Goal: Task Accomplishment & Management: Manage account settings

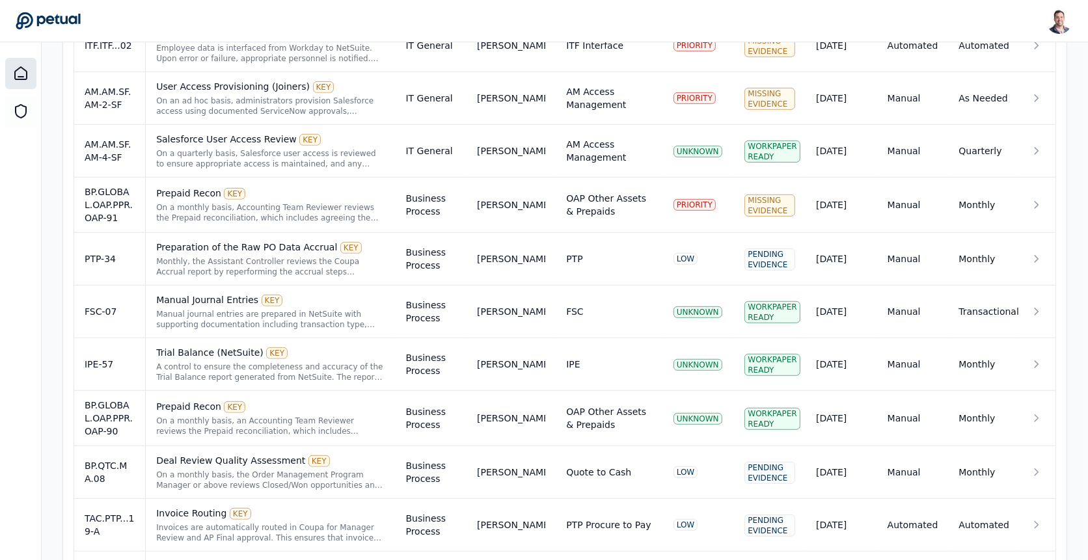
scroll to position [1128, 0]
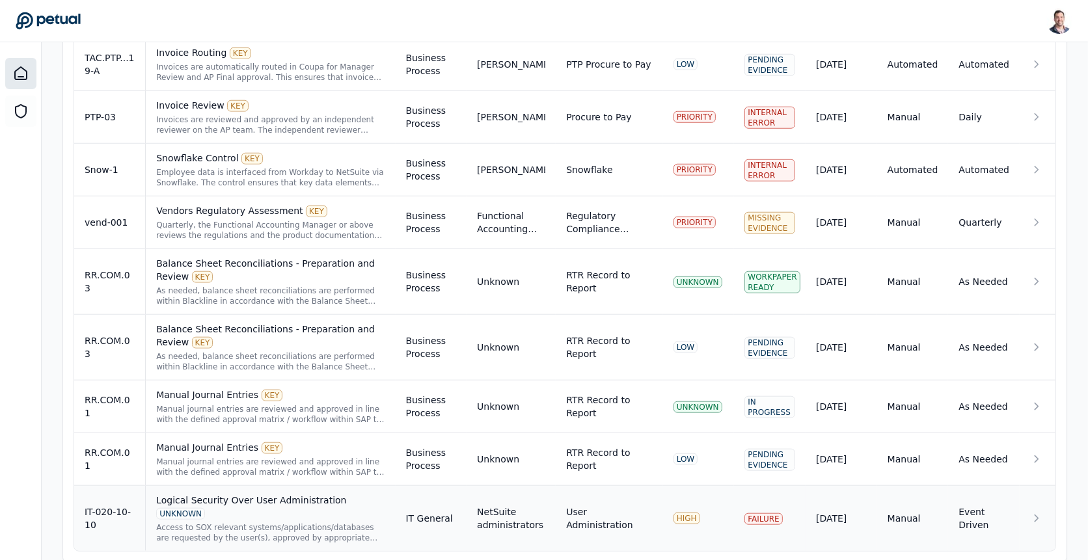
click at [248, 494] on div "Logical Security Over User Administration UNKNOWN" at bounding box center [270, 507] width 228 height 26
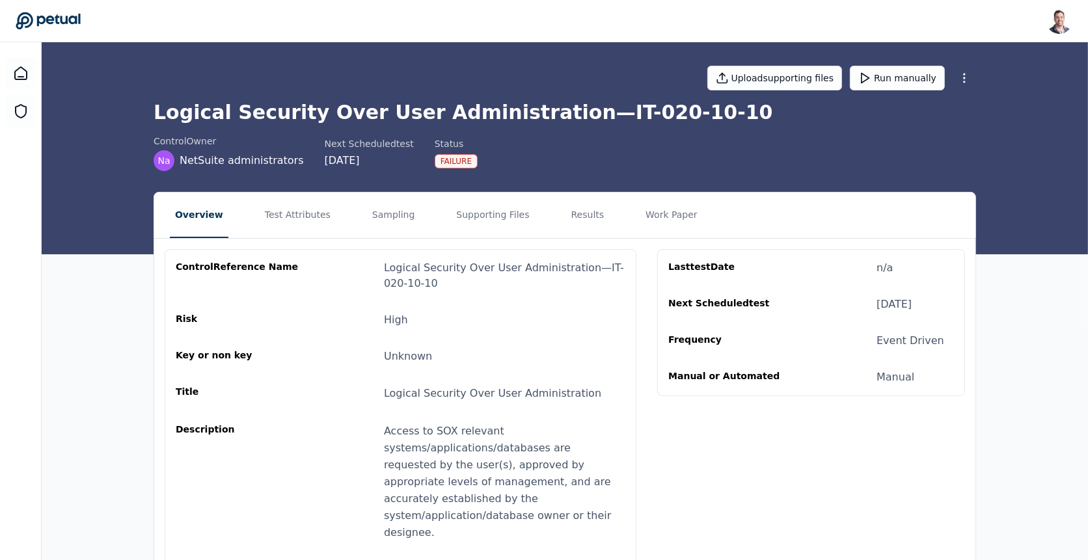
click at [963, 77] on html "[PERSON_NAME] [EMAIL_ADDRESS] Sign out Upload supporting files Run manually Log…" at bounding box center [544, 363] width 1088 height 727
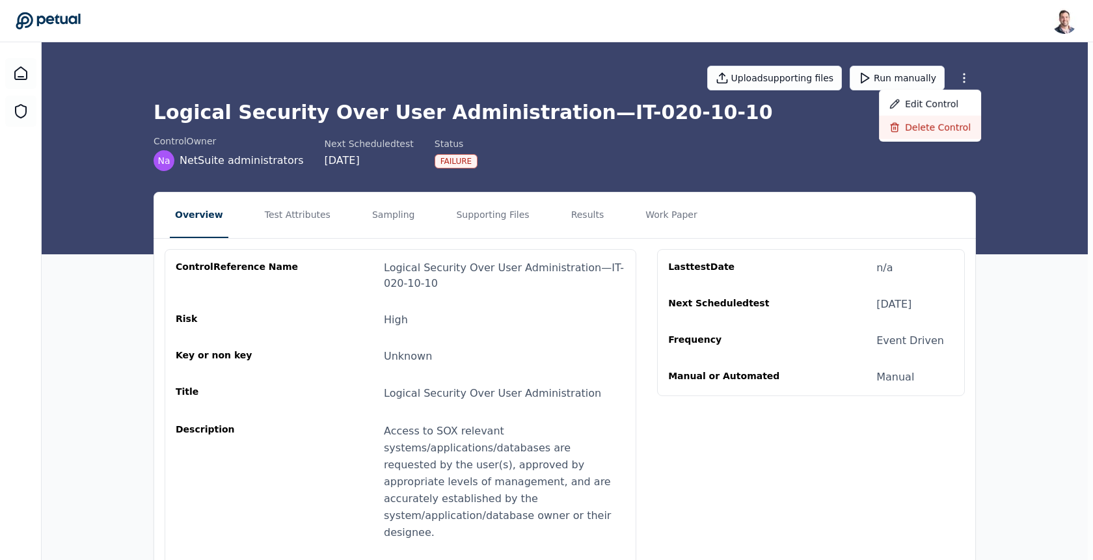
click at [949, 123] on div "Delete control" at bounding box center [930, 127] width 102 height 23
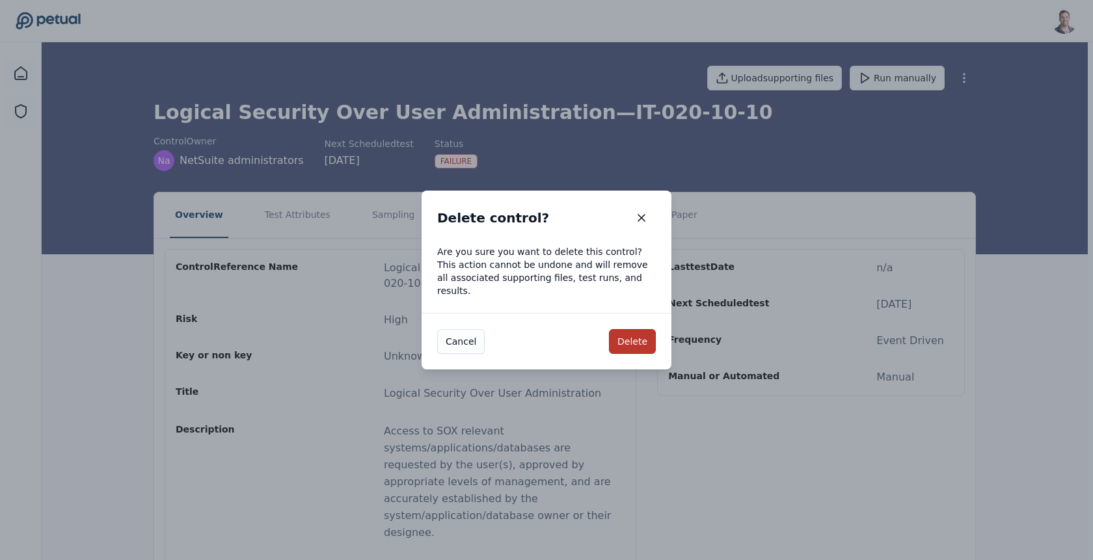
click at [619, 340] on button "Delete" at bounding box center [632, 341] width 47 height 25
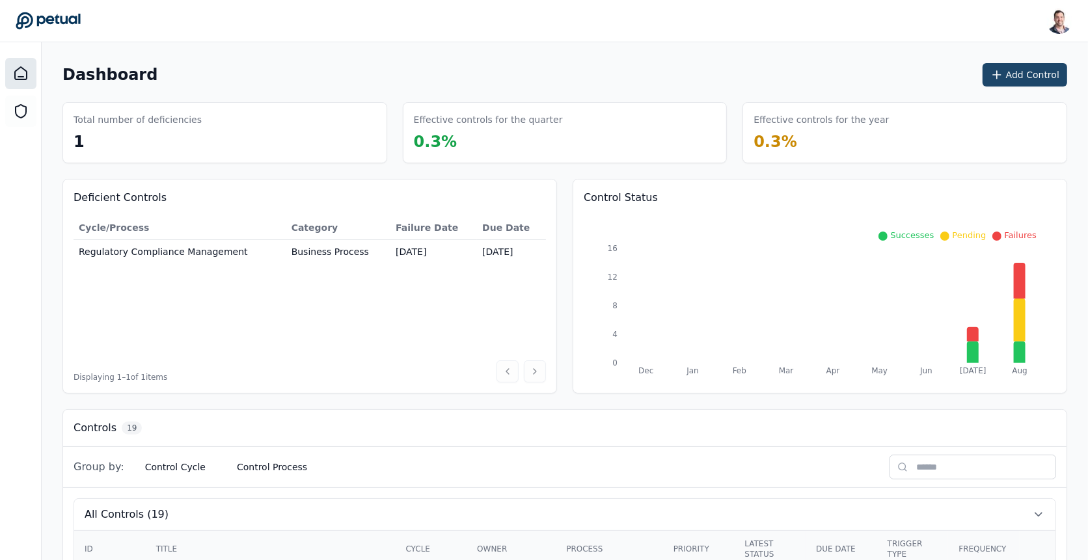
click at [1015, 73] on button "Add Control" at bounding box center [1024, 74] width 85 height 23
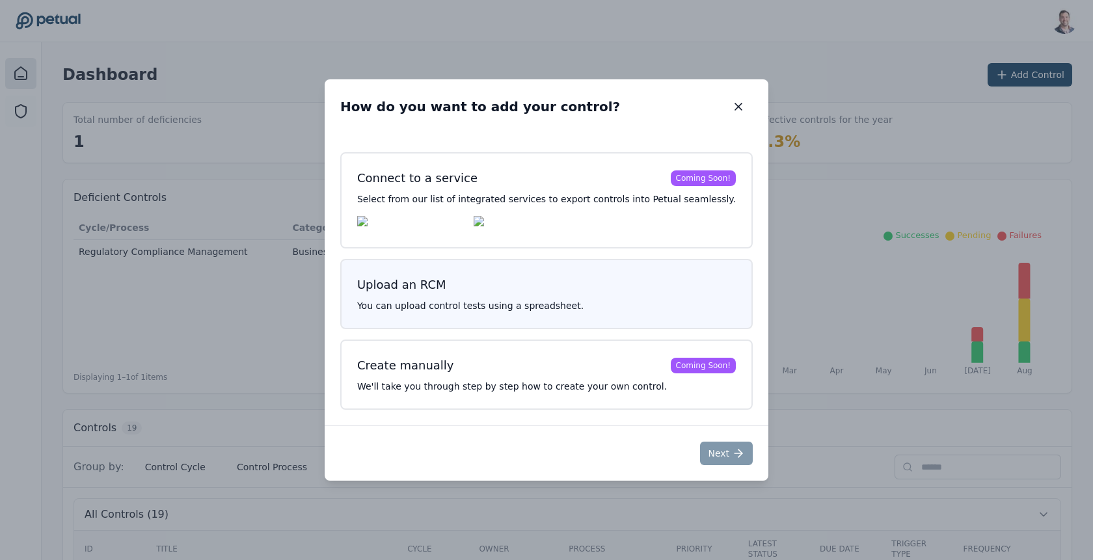
click at [483, 270] on div "Upload an RCM You can upload control tests using a spreadsheet." at bounding box center [546, 294] width 413 height 70
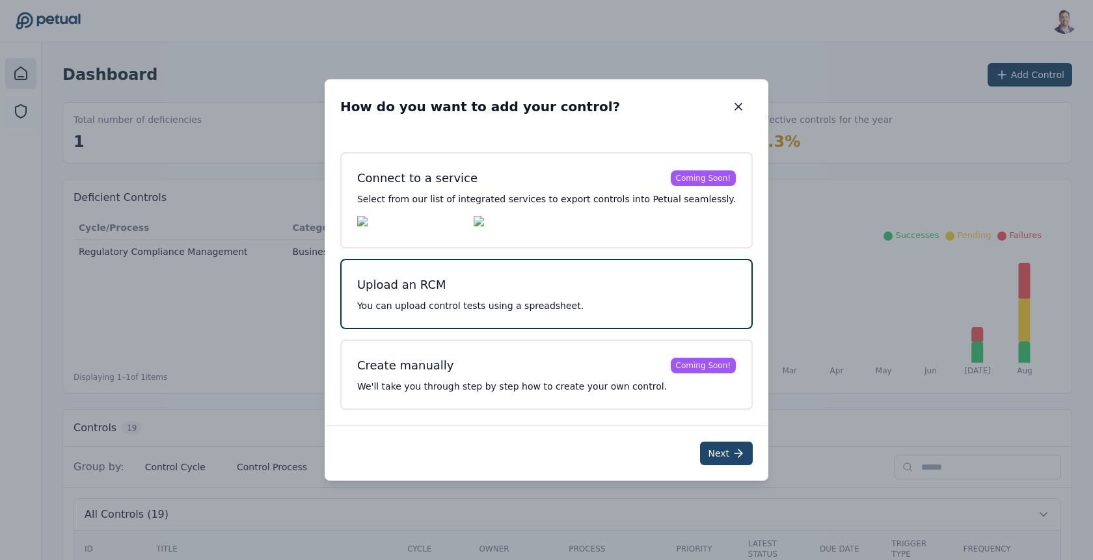
click at [700, 459] on button "Next" at bounding box center [726, 453] width 53 height 23
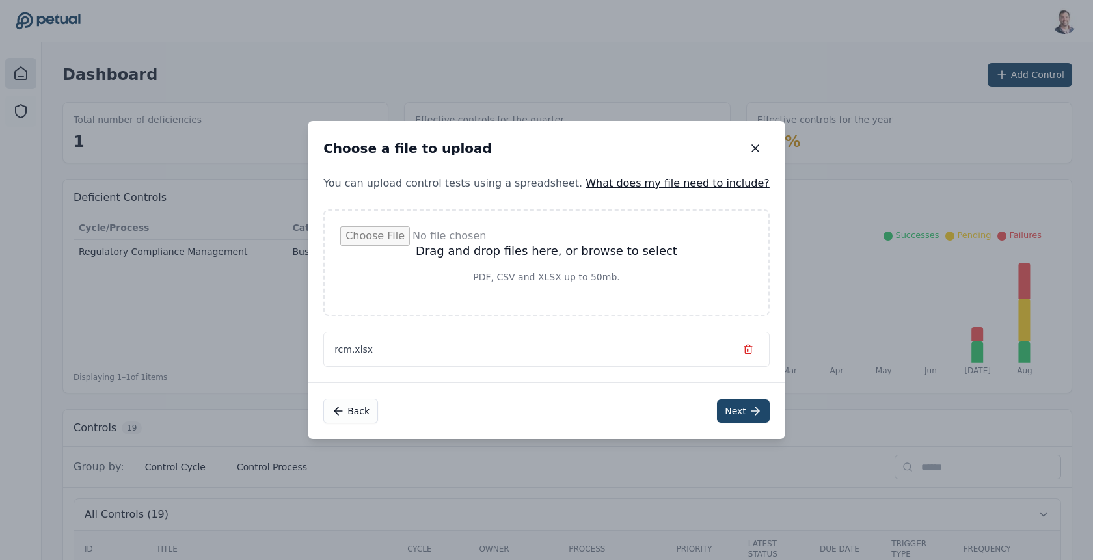
click at [741, 411] on button "Next" at bounding box center [743, 411] width 53 height 23
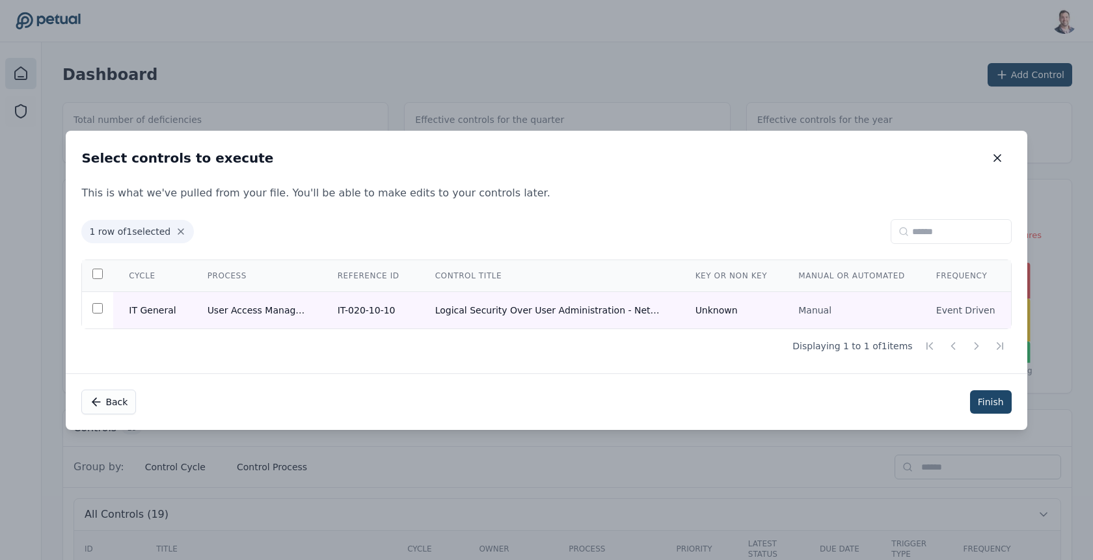
click at [979, 405] on button "Finish" at bounding box center [991, 401] width 42 height 23
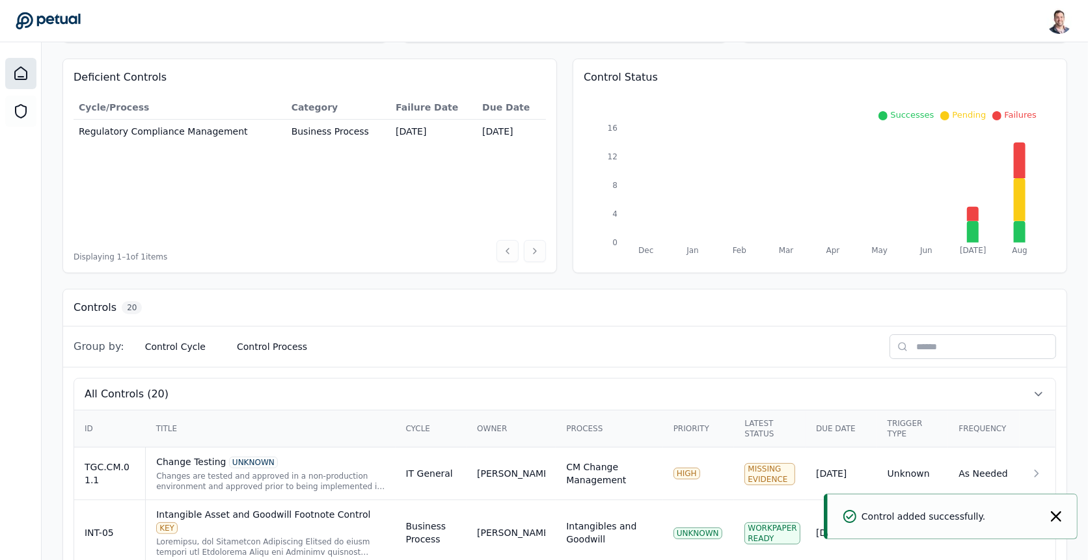
scroll to position [131, 0]
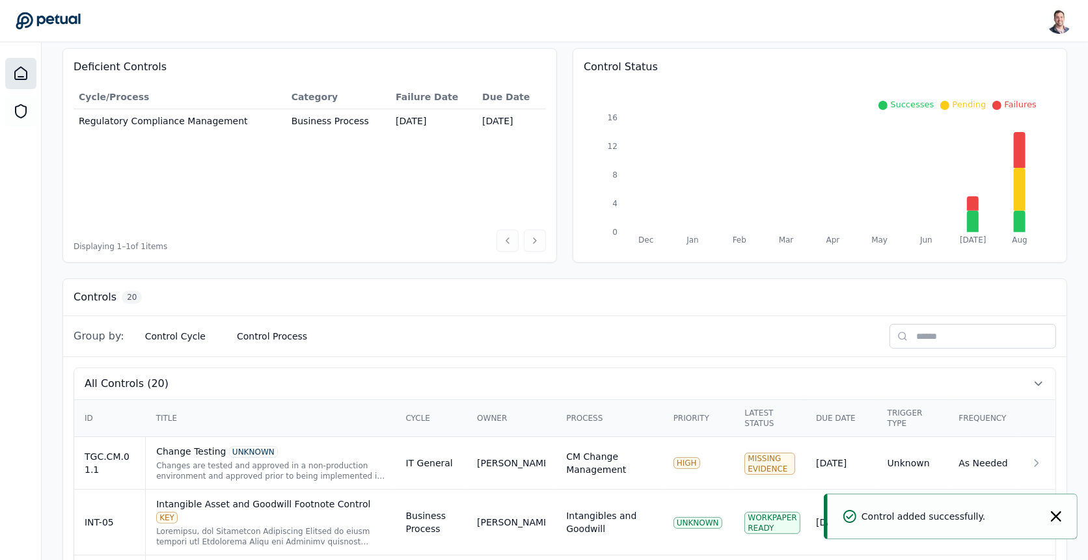
click at [949, 332] on input "text" at bounding box center [972, 336] width 167 height 25
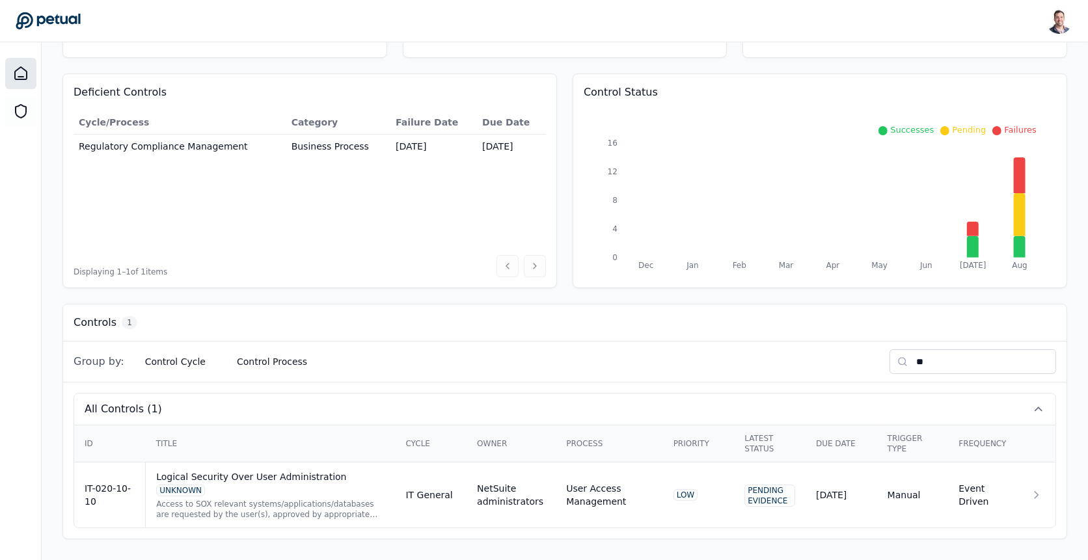
scroll to position [101, 0]
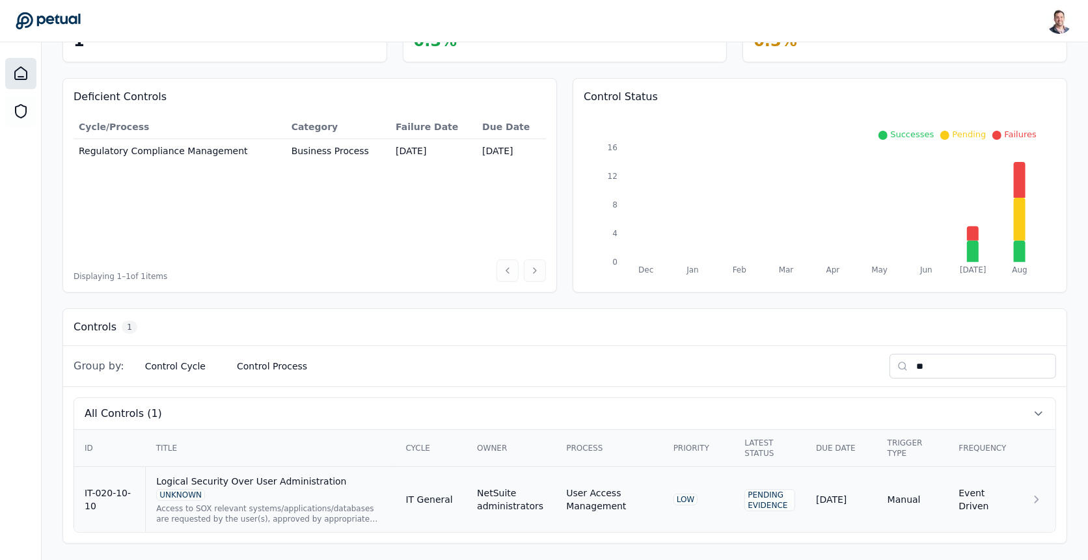
type input "**"
click at [279, 504] on div "Access to SOX relevant systems/applications/databases are requested by the user…" at bounding box center [270, 514] width 228 height 21
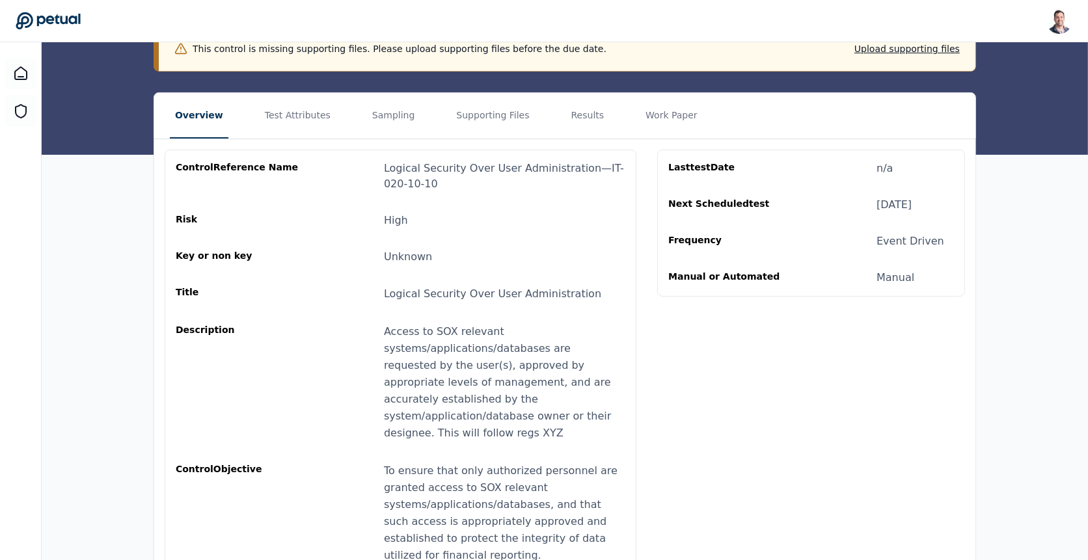
scroll to position [155, 0]
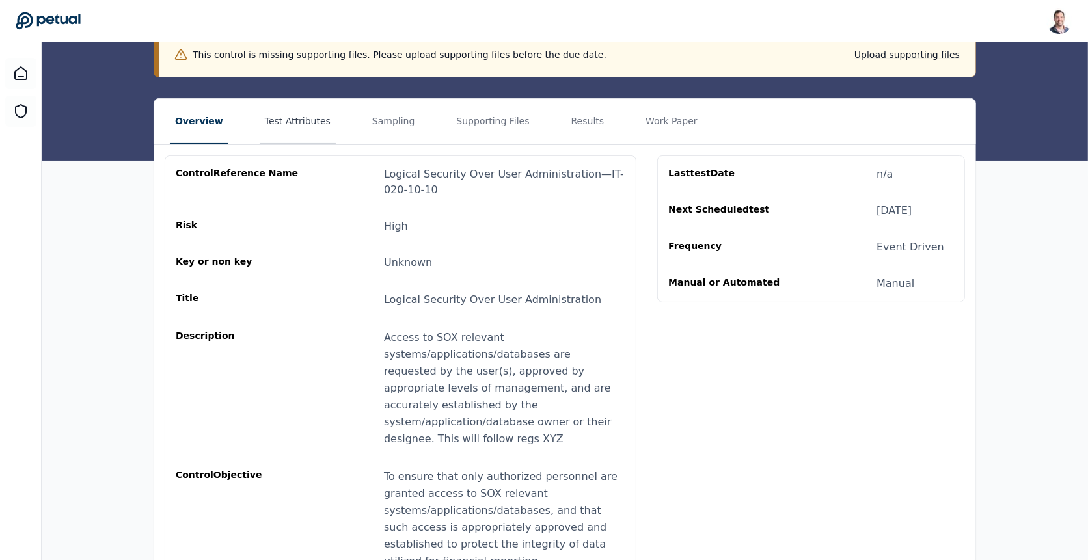
click at [260, 114] on button "Test Attributes" at bounding box center [298, 122] width 76 height 46
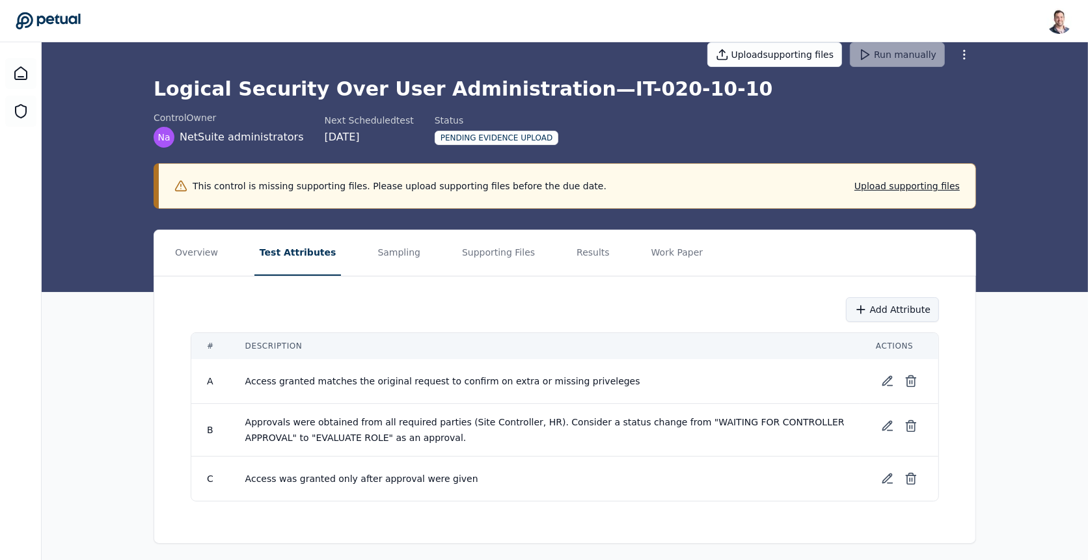
click at [874, 306] on button "Add Attribute" at bounding box center [892, 309] width 93 height 25
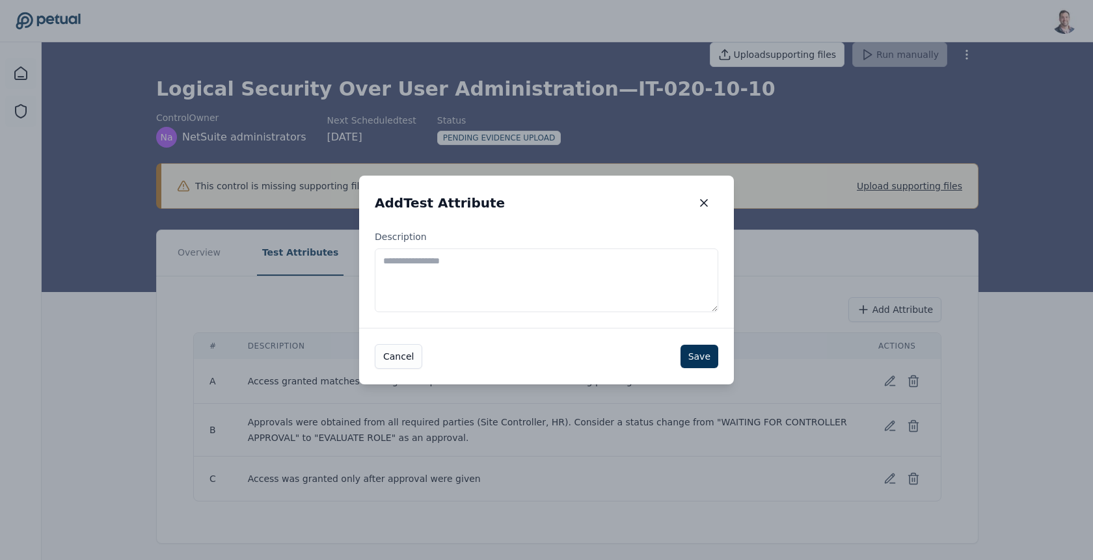
click at [556, 273] on textarea "Description" at bounding box center [547, 281] width 344 height 64
type textarea "**********"
click at [682, 350] on button "Save" at bounding box center [700, 356] width 38 height 23
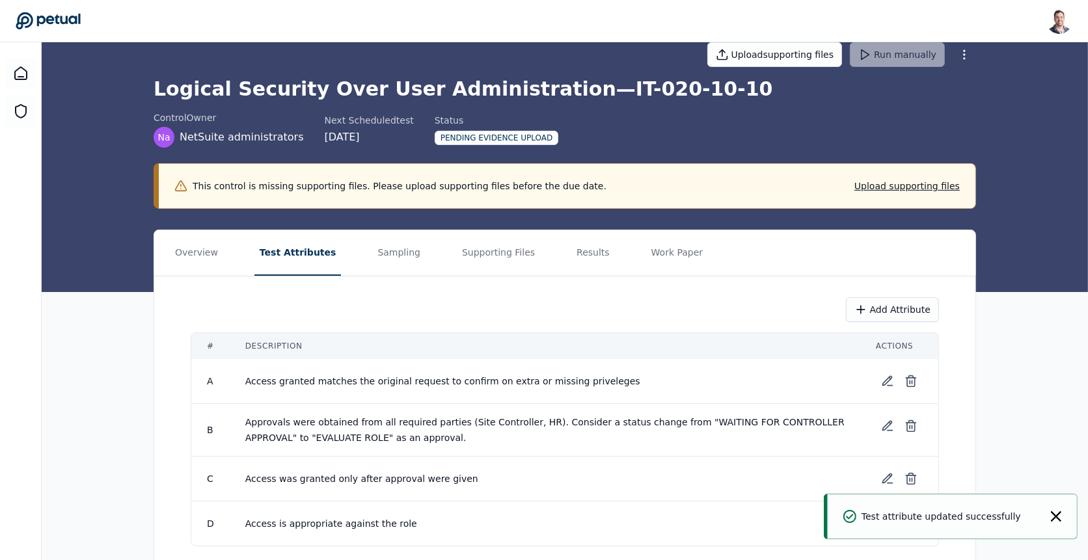
scroll to position [68, 0]
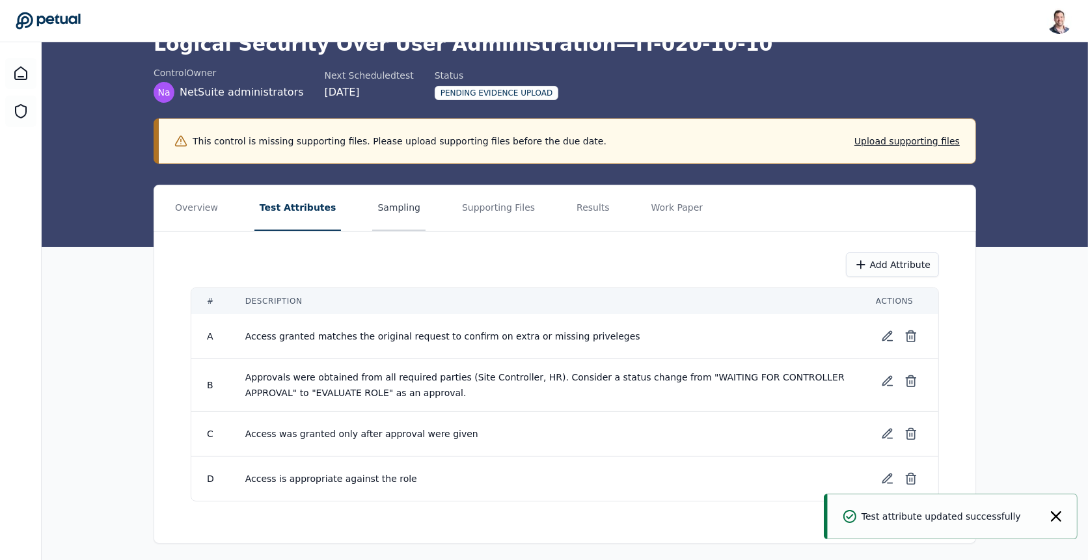
click at [400, 217] on button "Sampling" at bounding box center [398, 208] width 53 height 46
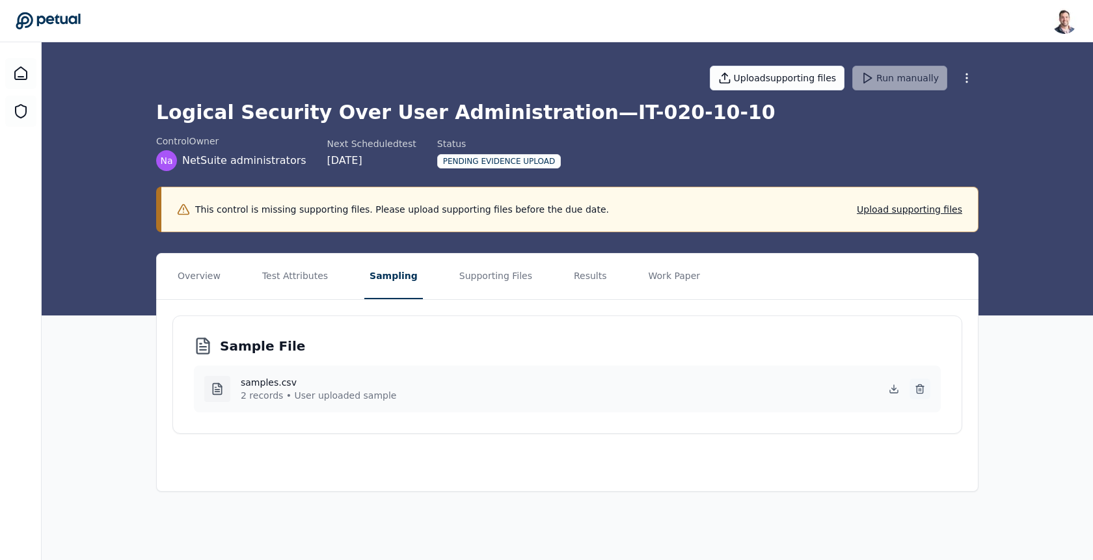
click at [925, 388] on icon at bounding box center [920, 389] width 10 height 10
click at [493, 275] on button "Supporting Files" at bounding box center [495, 277] width 83 height 46
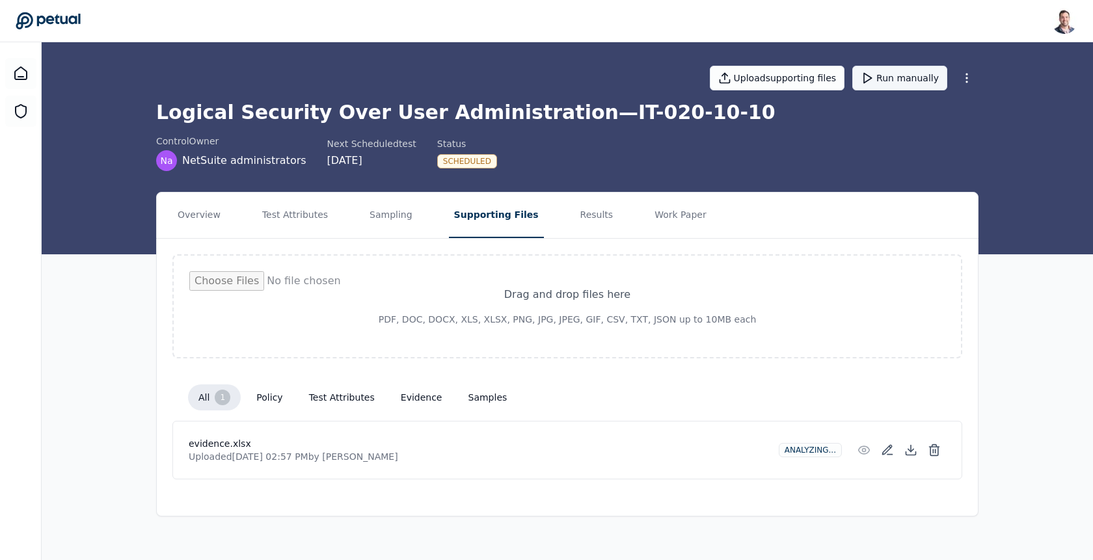
click at [902, 86] on button "Run manually" at bounding box center [899, 78] width 95 height 25
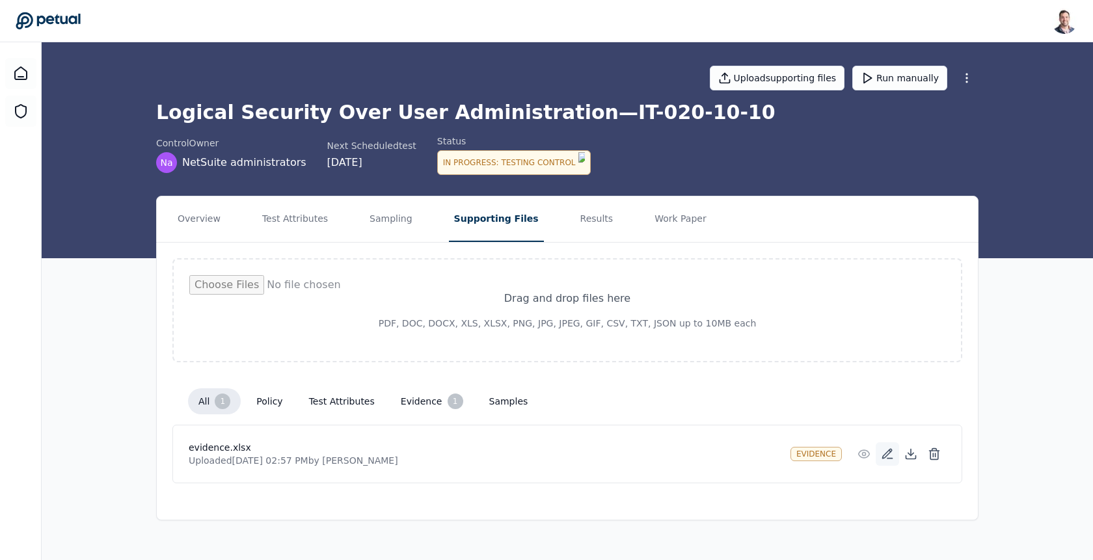
click at [886, 453] on icon at bounding box center [887, 454] width 13 height 13
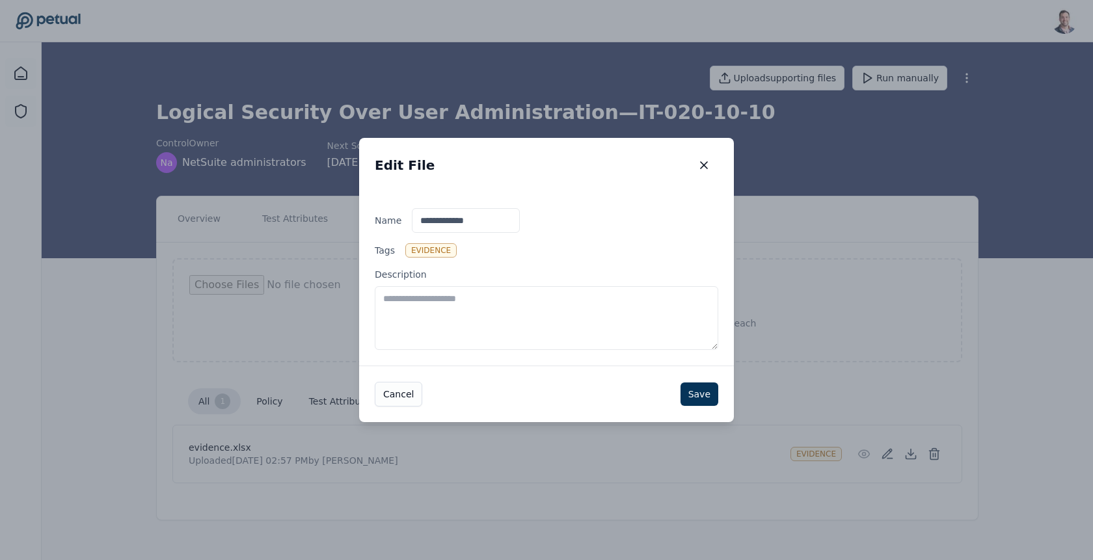
click at [536, 345] on textarea "Description" at bounding box center [547, 318] width 344 height 64
click at [707, 161] on icon "button" at bounding box center [704, 165] width 13 height 13
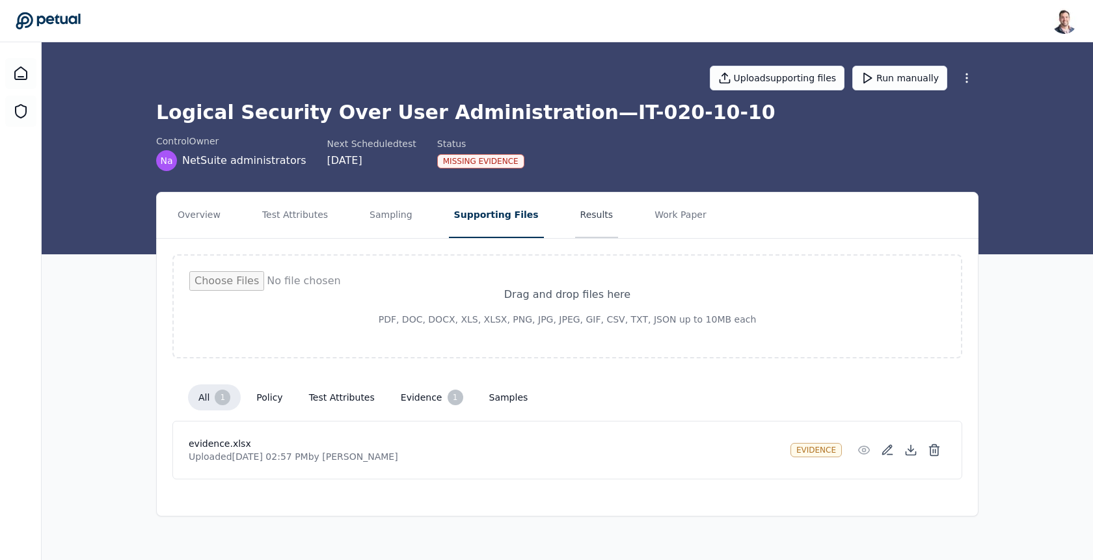
click at [575, 211] on button "Results" at bounding box center [597, 216] width 44 height 46
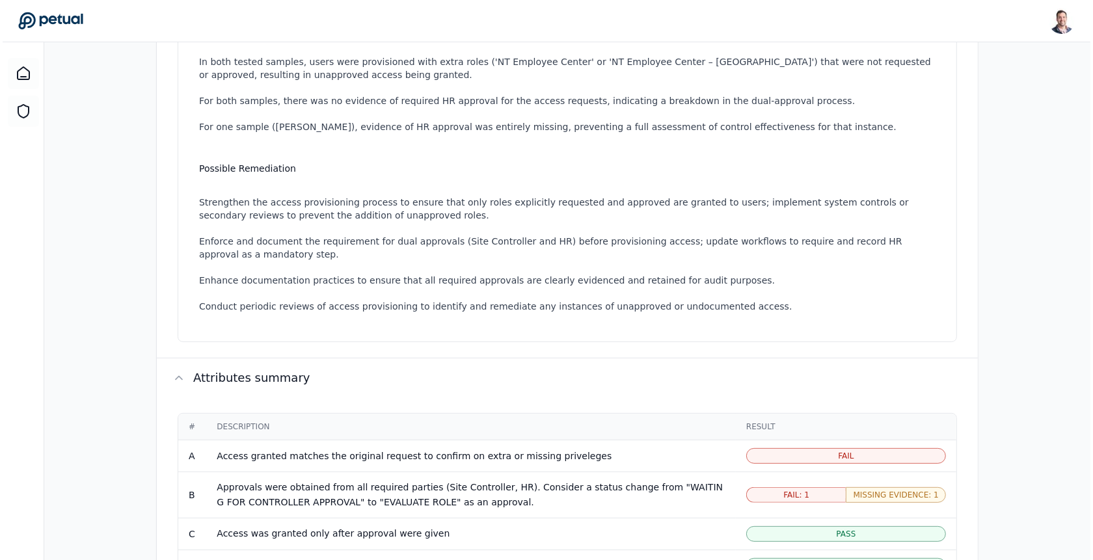
scroll to position [598, 0]
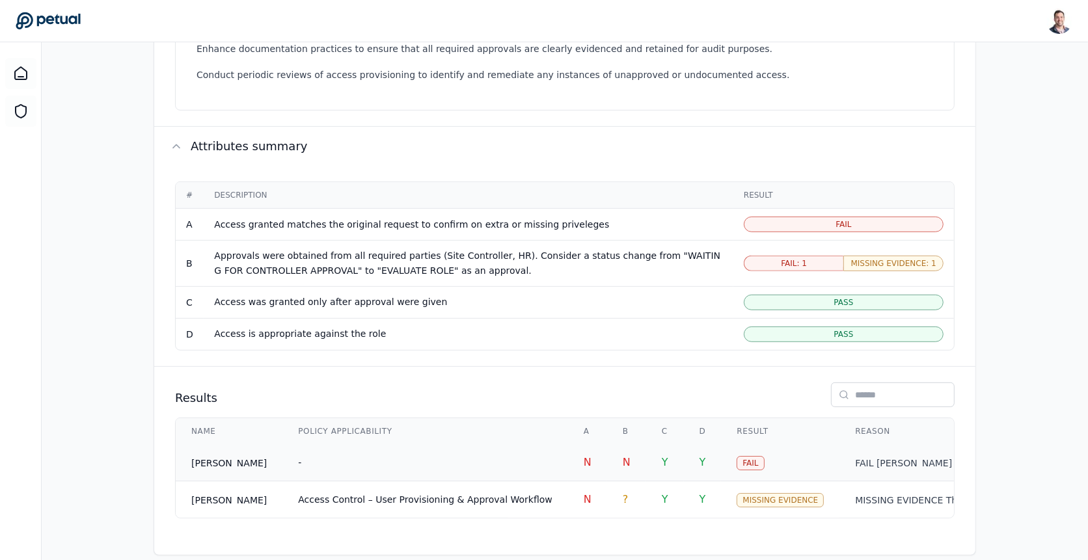
click at [475, 444] on td "-" at bounding box center [425, 462] width 286 height 37
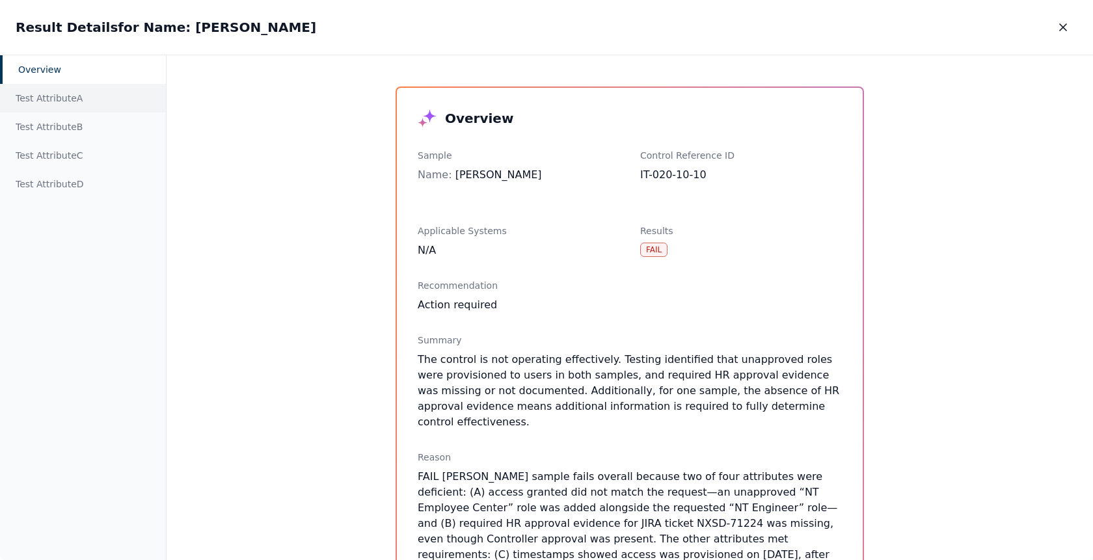
click at [61, 108] on div "Test Attribute A" at bounding box center [83, 98] width 166 height 29
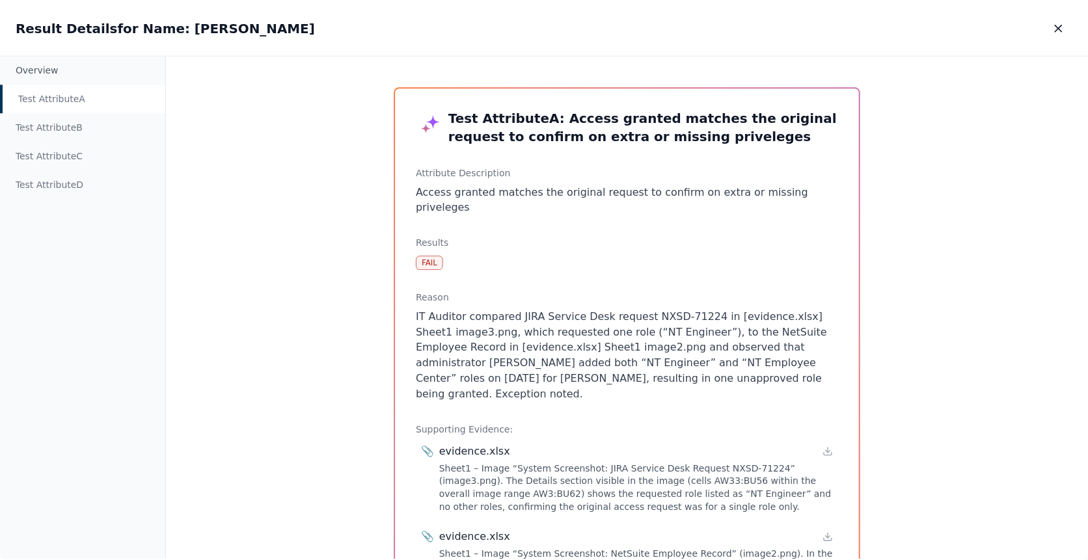
scroll to position [103, 0]
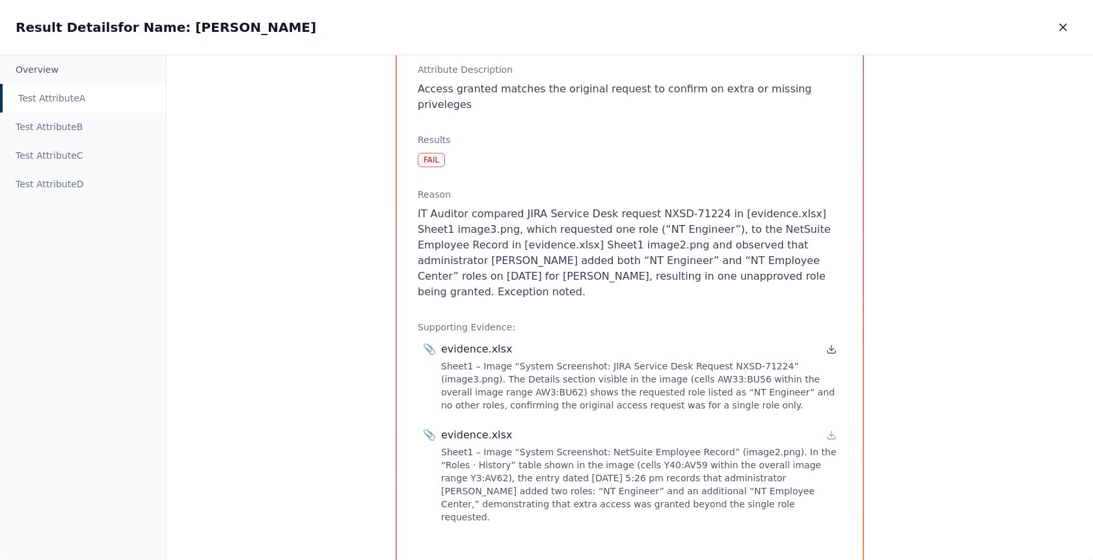
click at [834, 344] on icon at bounding box center [831, 349] width 10 height 10
click at [1057, 31] on icon "button" at bounding box center [1063, 27] width 13 height 13
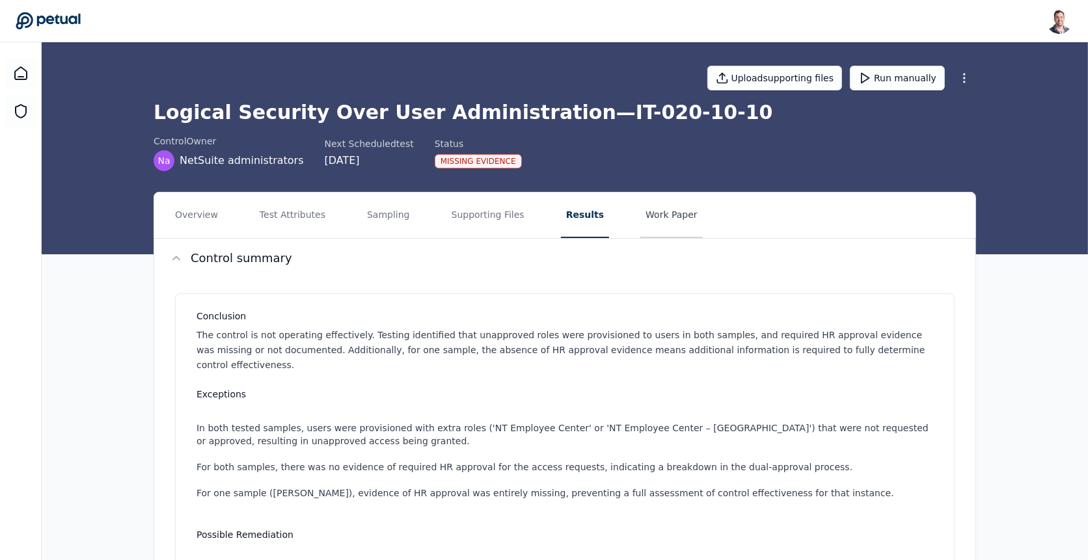
click at [655, 219] on button "Work Paper" at bounding box center [671, 216] width 62 height 46
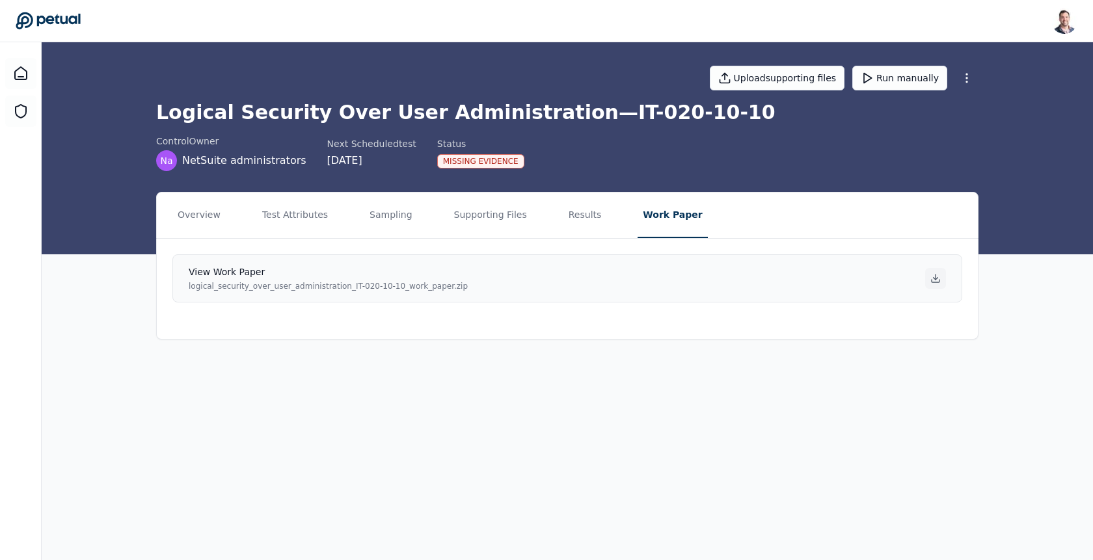
click at [934, 278] on icon at bounding box center [935, 278] width 10 height 10
click at [575, 210] on button "Results" at bounding box center [585, 216] width 44 height 46
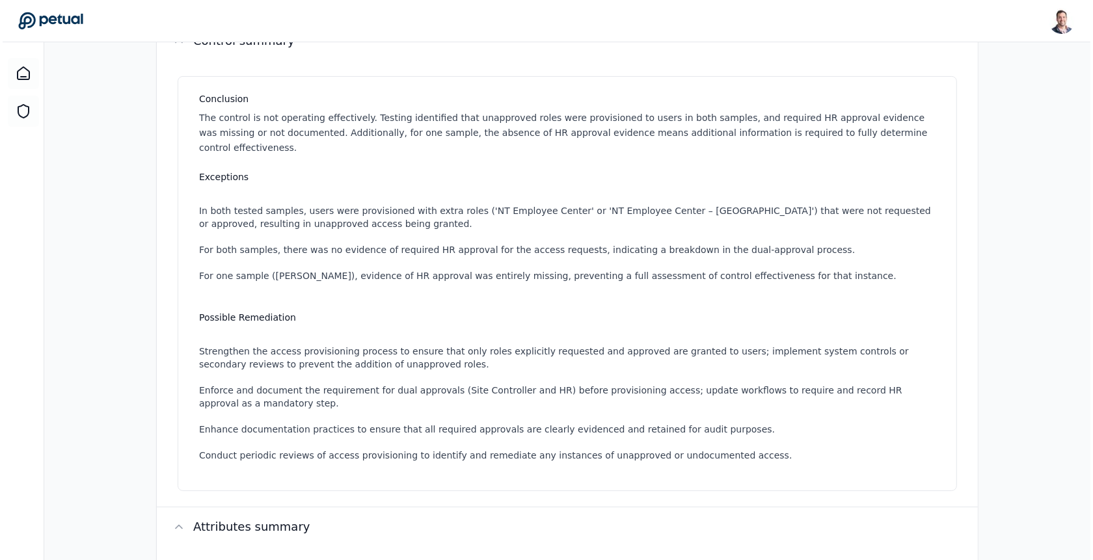
scroll to position [598, 0]
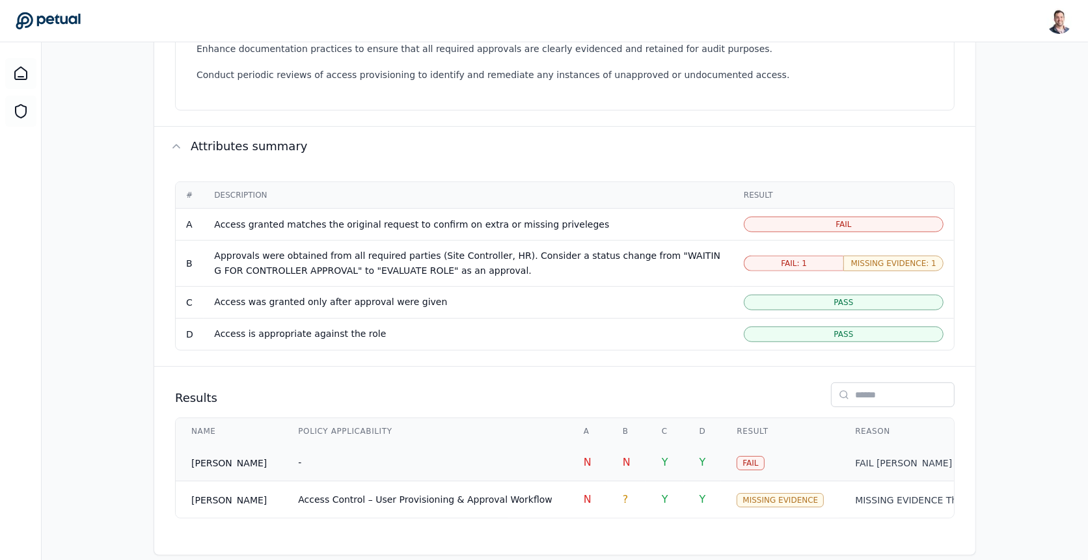
click at [475, 444] on td "-" at bounding box center [425, 462] width 286 height 37
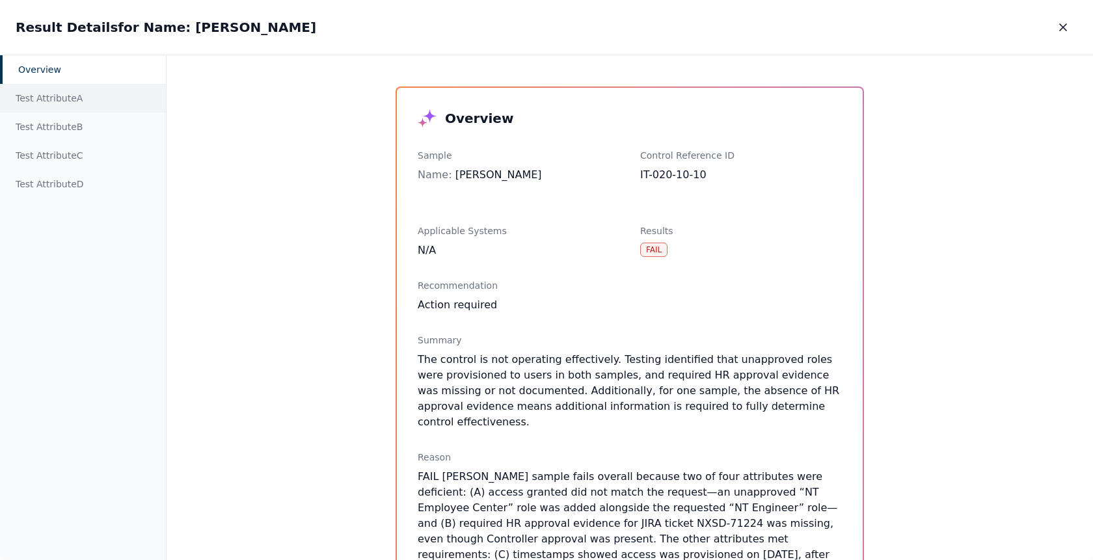
click at [88, 97] on div "Test Attribute A" at bounding box center [83, 98] width 166 height 29
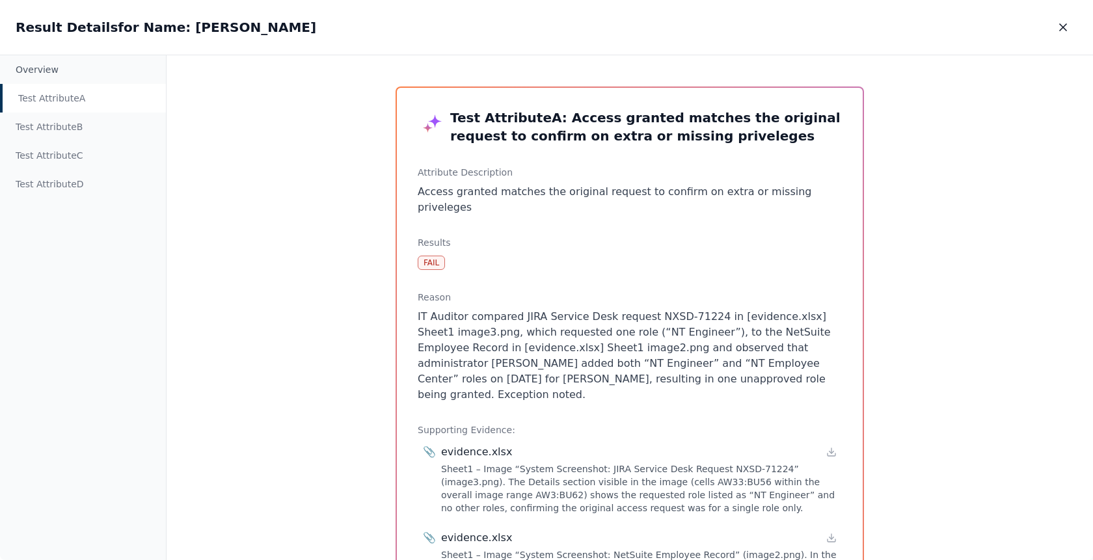
click at [498, 138] on h3 "Test Attribute A : Access granted matches the original request to confirm on ex…" at bounding box center [630, 127] width 424 height 36
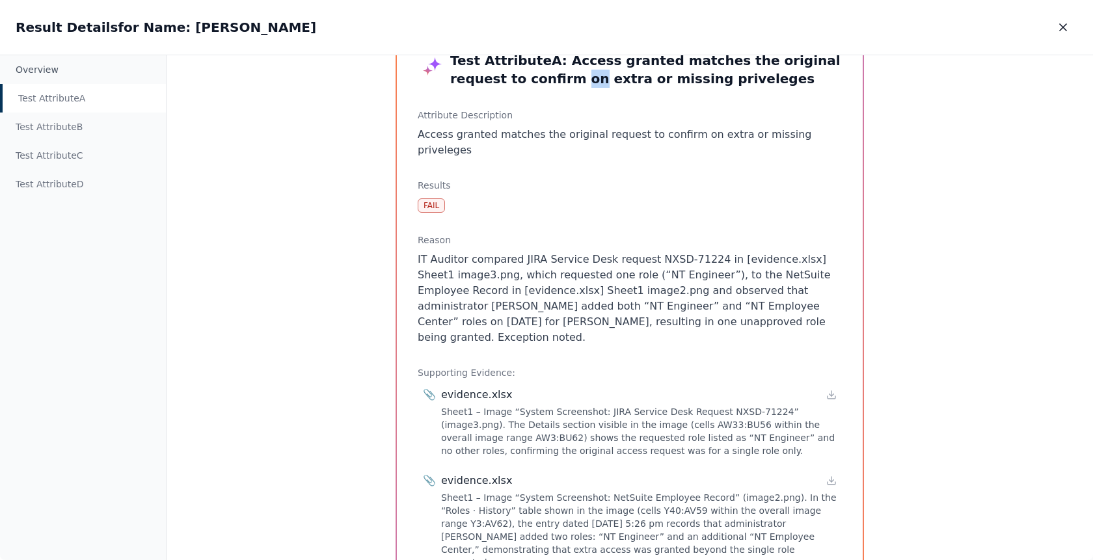
scroll to position [33, 0]
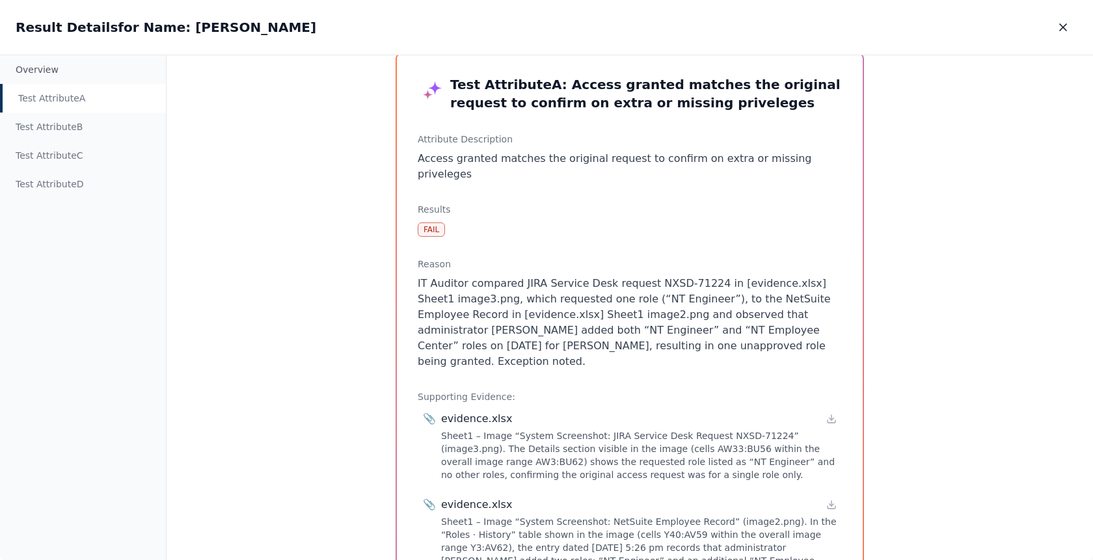
click at [625, 280] on p "IT Auditor compared JIRA Service Desk request NXSD-71224 in [evidence.xlsx] She…" at bounding box center [630, 323] width 424 height 94
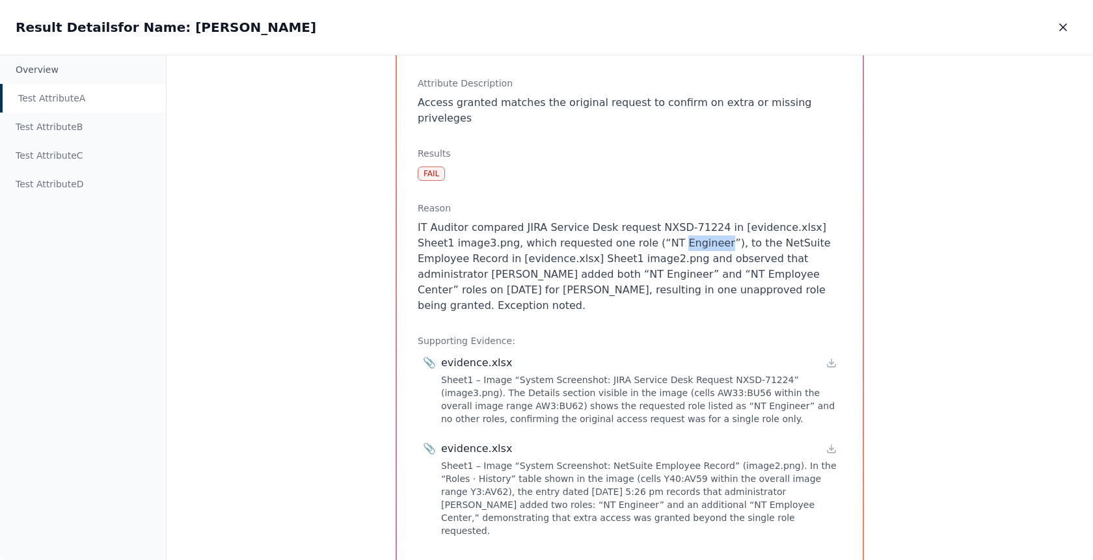
scroll to position [92, 0]
click at [830, 355] on icon at bounding box center [831, 360] width 10 height 10
click at [826, 441] on icon at bounding box center [831, 446] width 10 height 10
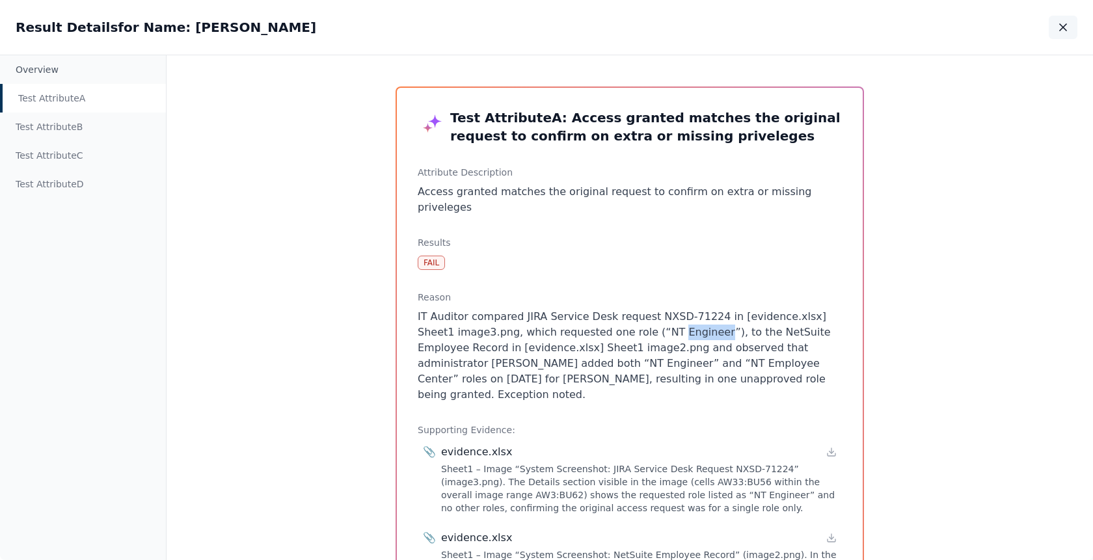
click at [1063, 21] on icon "button" at bounding box center [1063, 27] width 13 height 13
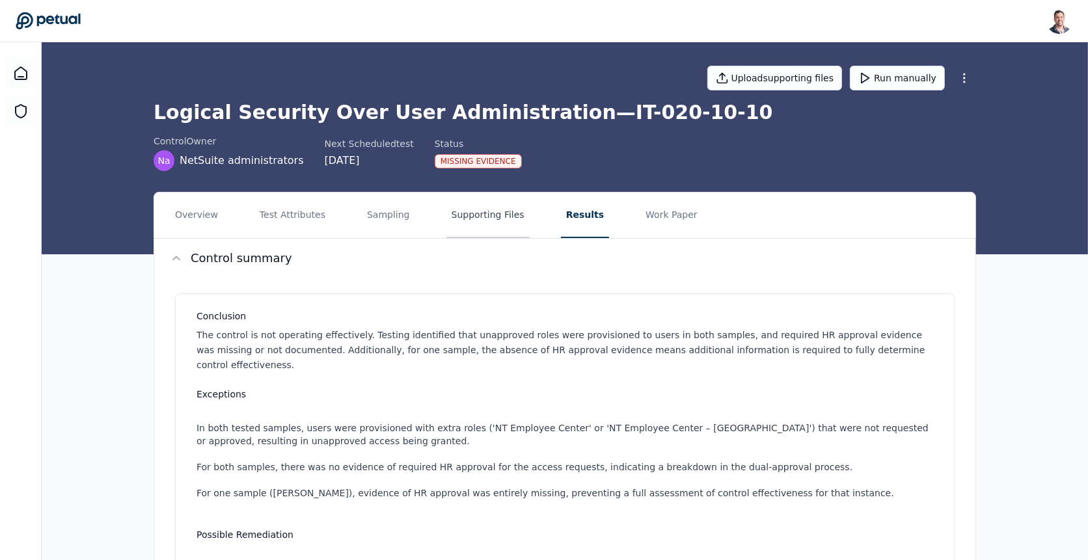
click at [485, 219] on button "Supporting Files" at bounding box center [487, 216] width 83 height 46
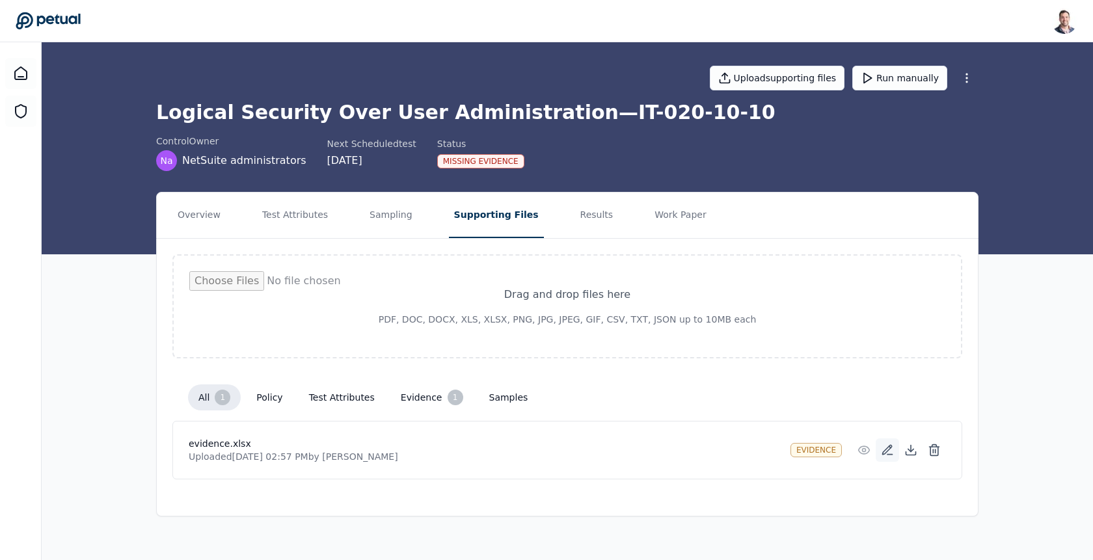
click at [882, 452] on icon at bounding box center [887, 450] width 13 height 13
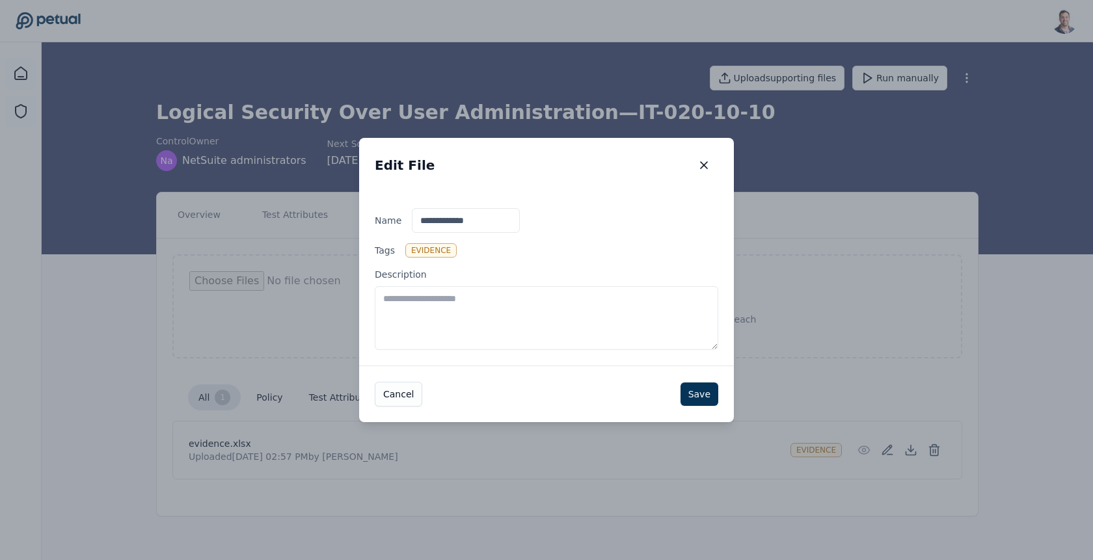
click at [578, 316] on textarea "Description" at bounding box center [547, 318] width 344 height 64
type textarea "**********"
click at [696, 392] on button "Save" at bounding box center [700, 394] width 38 height 23
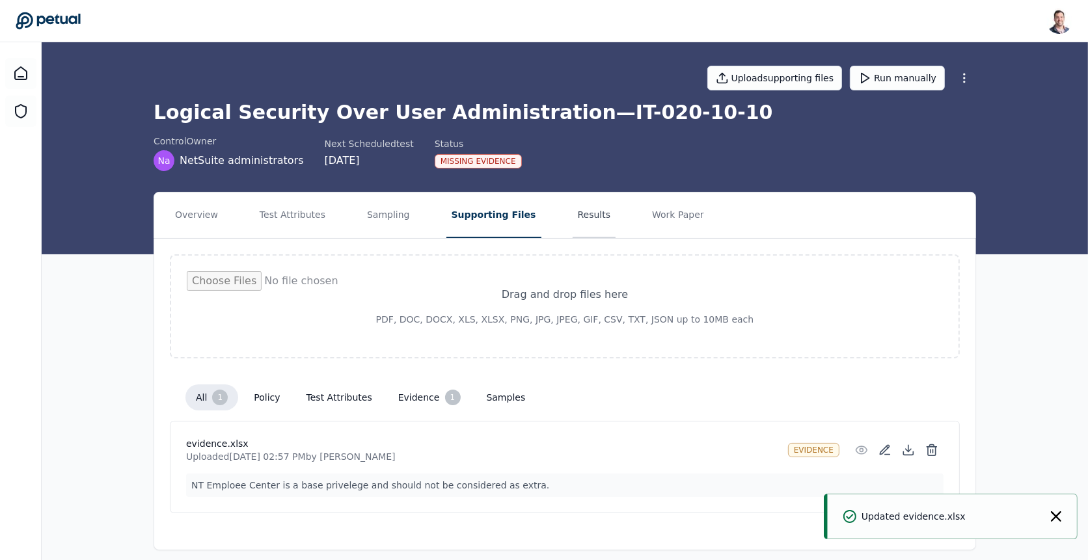
click at [573, 214] on button "Results" at bounding box center [595, 216] width 44 height 46
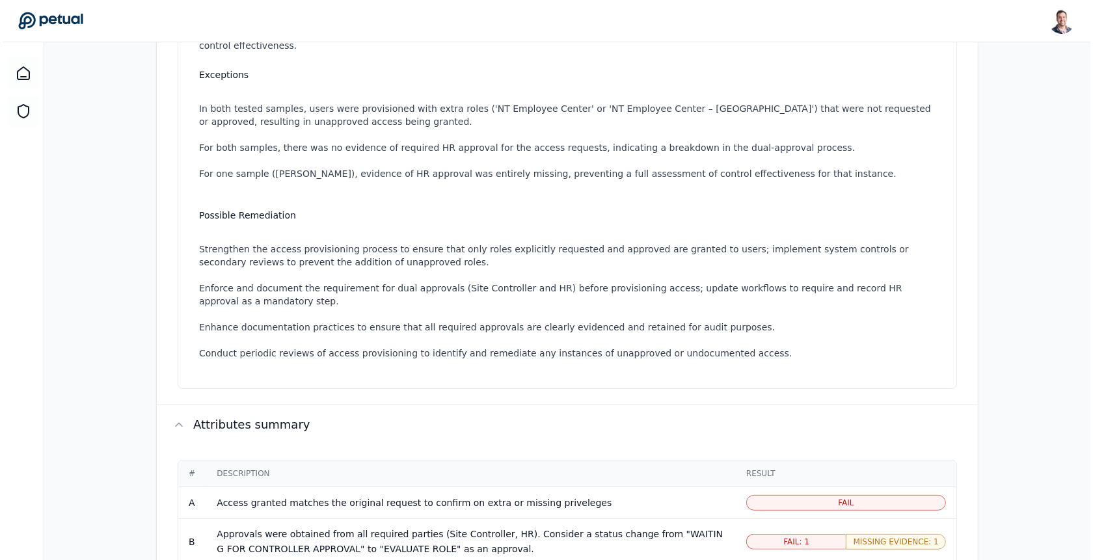
scroll to position [598, 0]
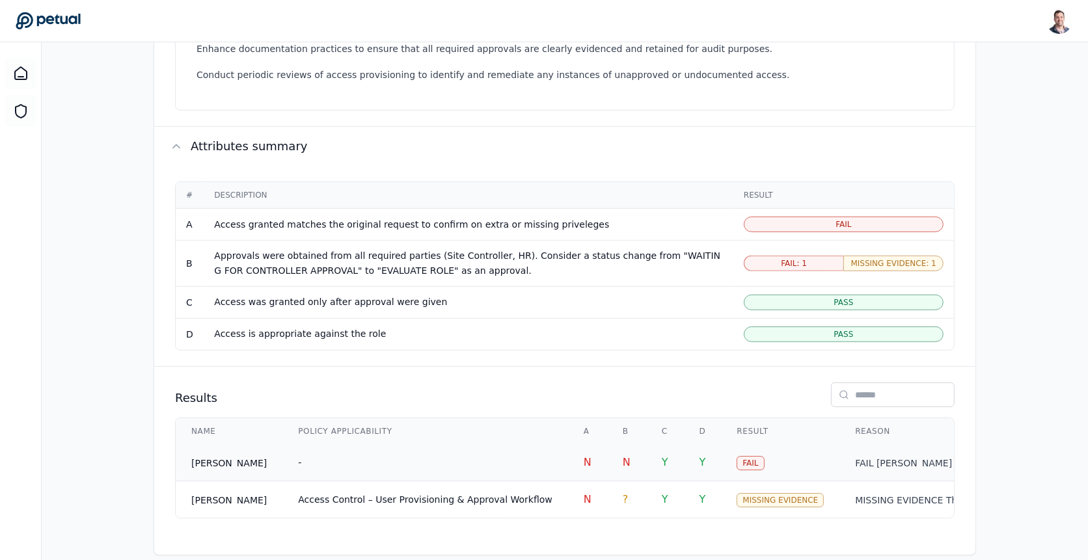
click at [465, 444] on td "-" at bounding box center [425, 462] width 286 height 37
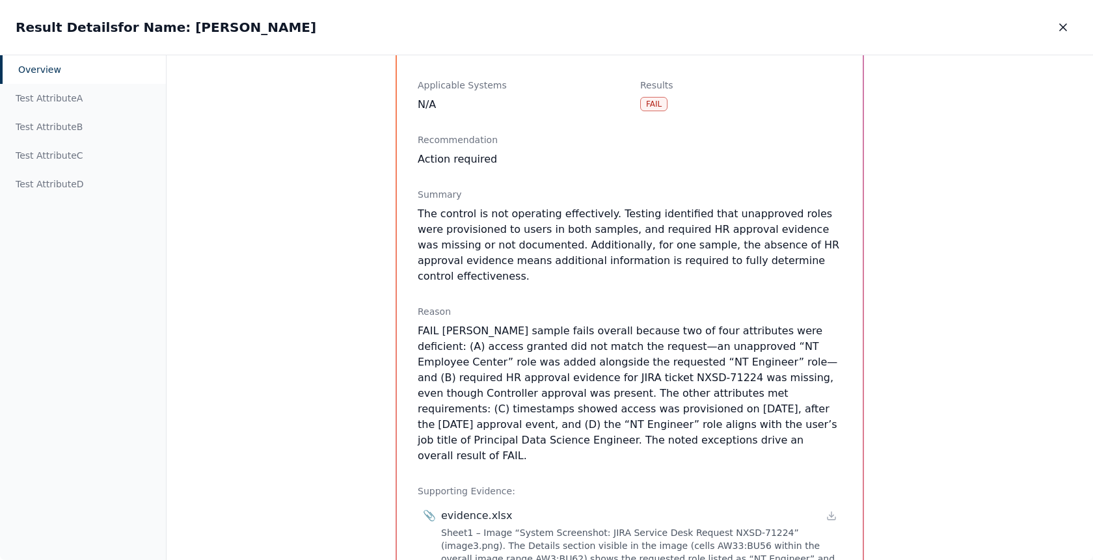
scroll to position [141, 0]
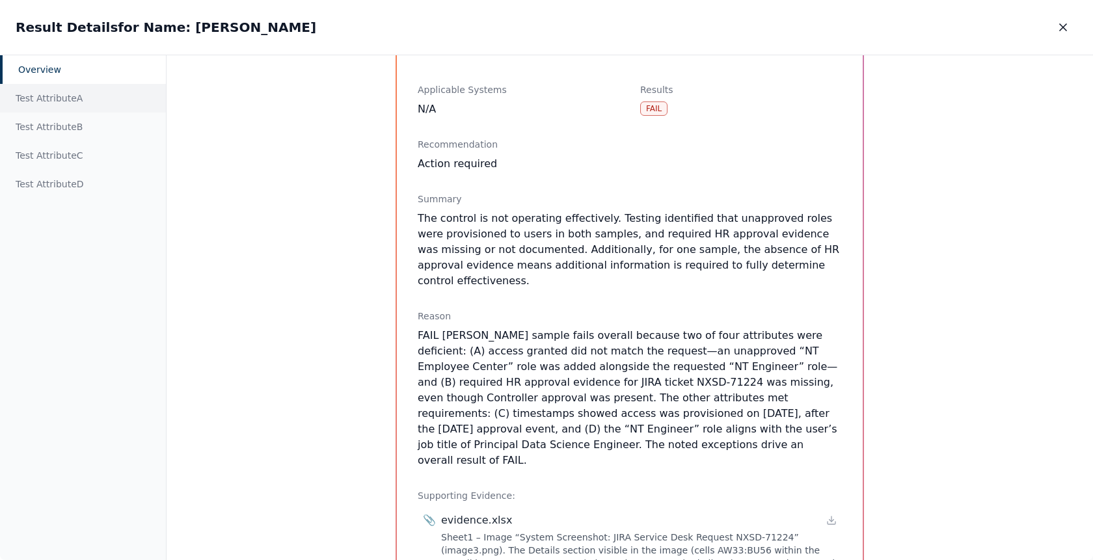
click at [117, 101] on div "Test Attribute A" at bounding box center [83, 98] width 166 height 29
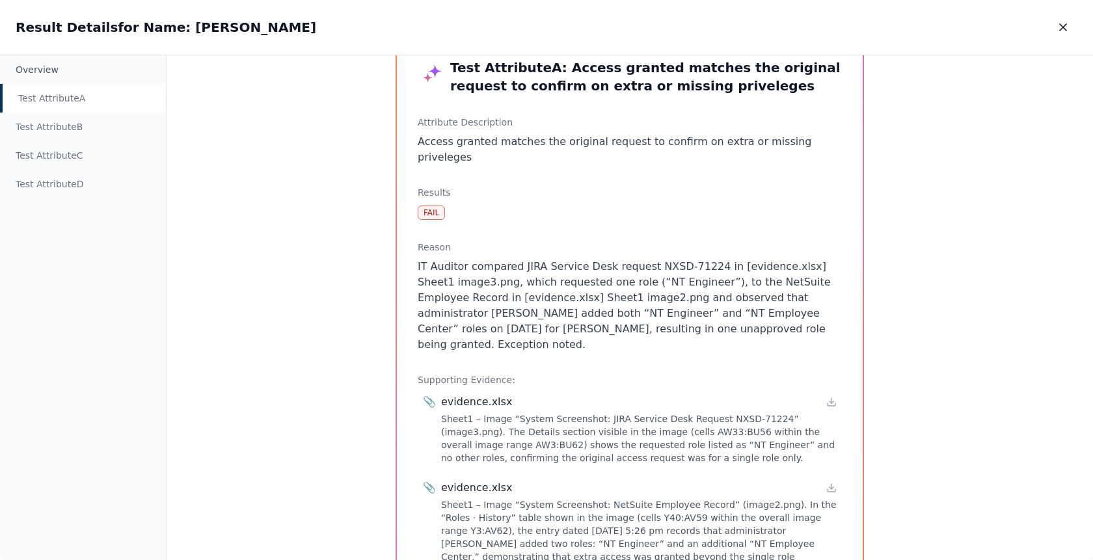
scroll to position [34, 0]
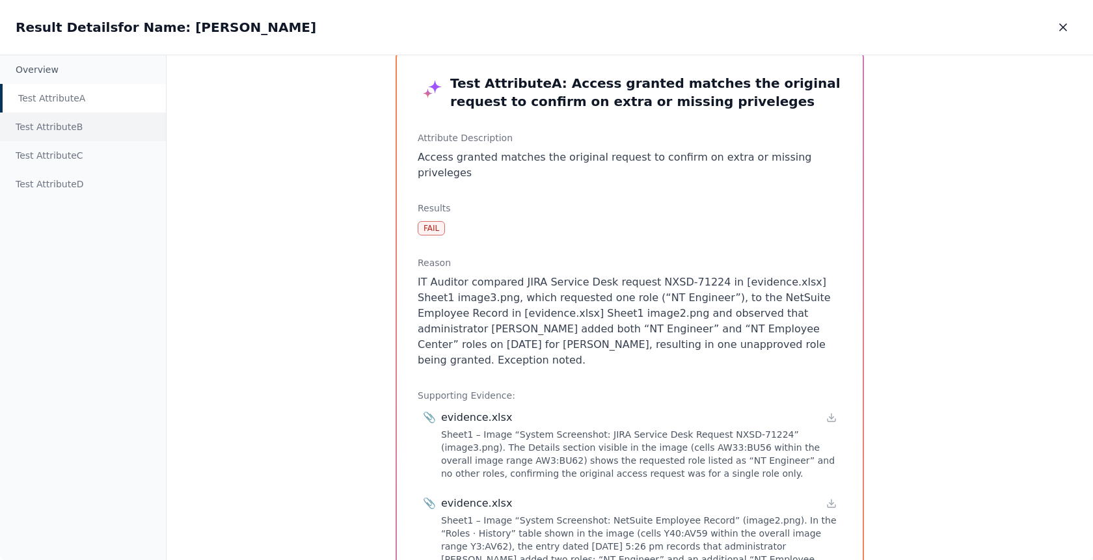
click at [94, 127] on div "Test Attribute B" at bounding box center [83, 127] width 166 height 29
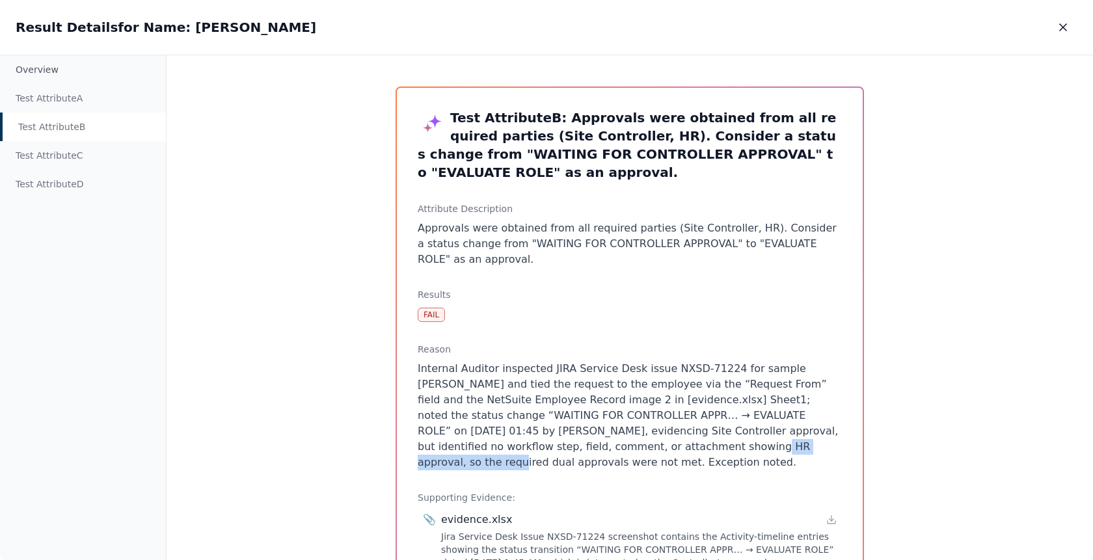
drag, startPoint x: 633, startPoint y: 431, endPoint x: 500, endPoint y: 423, distance: 133.0
click at [500, 423] on p "Internal Auditor inspected JIRA Service Desk issue NXSD-71224 for sample [PERSO…" at bounding box center [630, 415] width 424 height 109
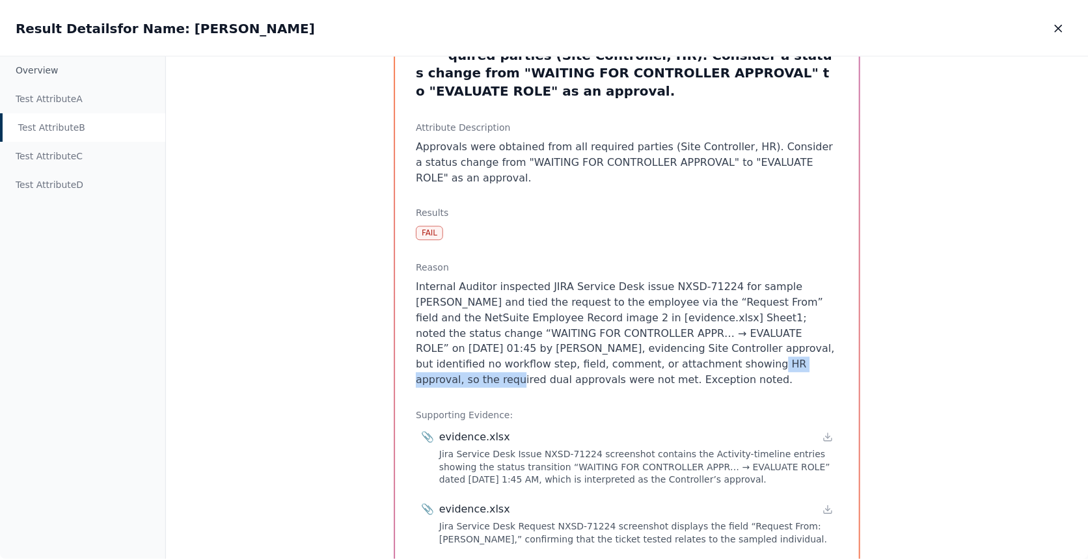
scroll to position [87, 0]
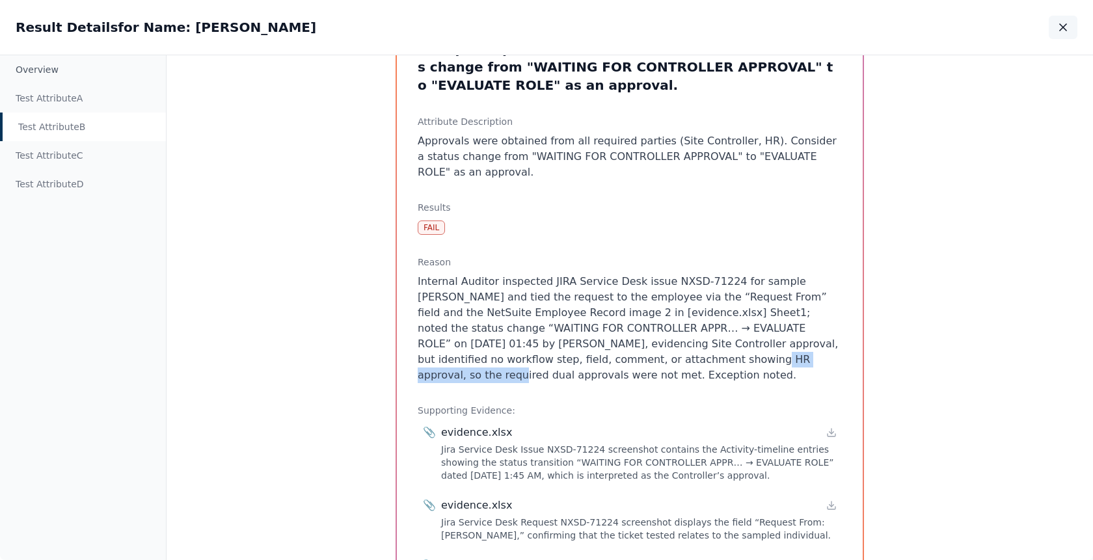
click at [1064, 26] on icon "button" at bounding box center [1063, 27] width 7 height 7
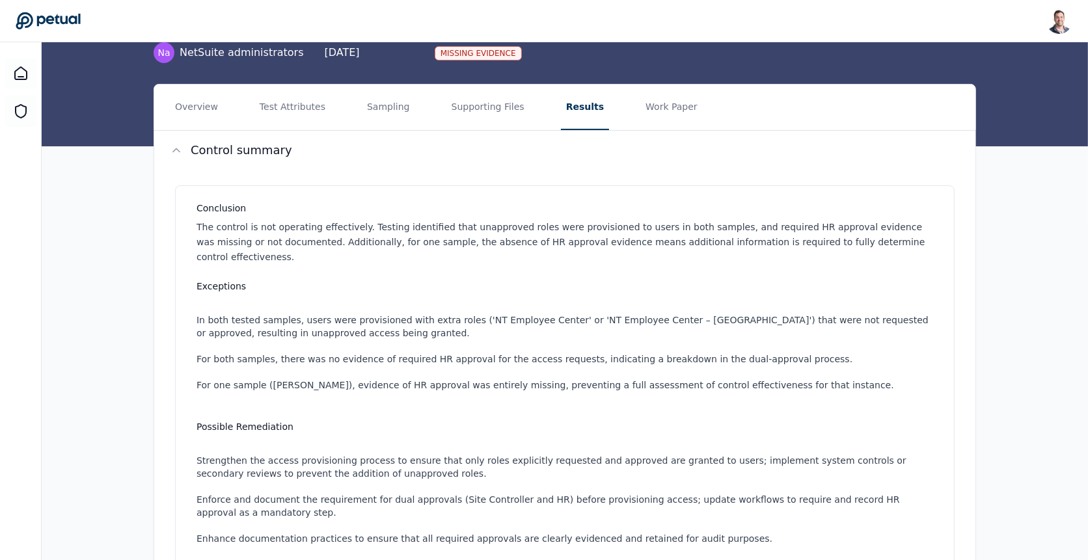
scroll to position [105, 0]
